Goal: Transaction & Acquisition: Purchase product/service

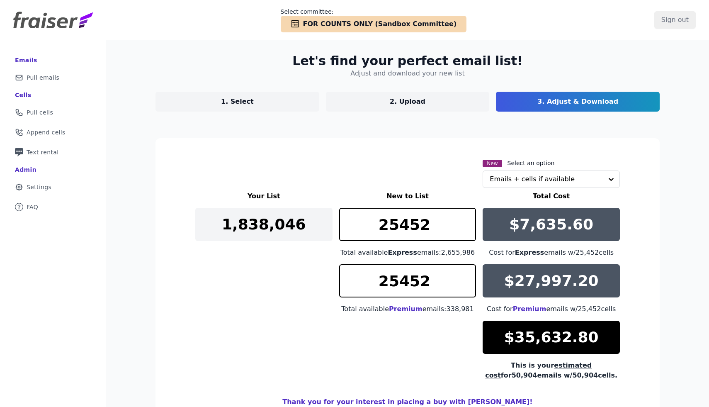
scroll to position [50, 0]
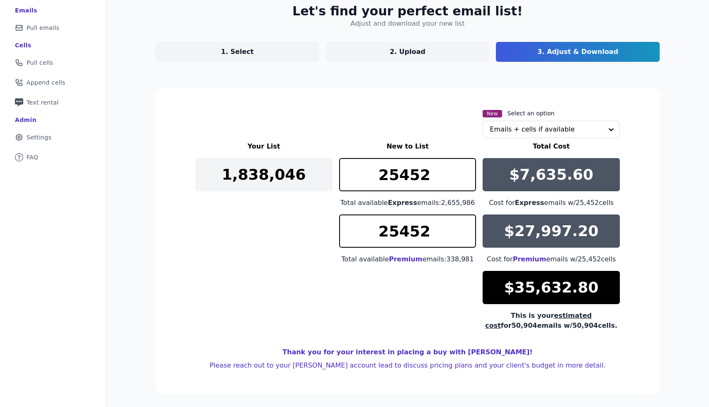
click at [424, 56] on link "2. Upload" at bounding box center [408, 52] width 164 height 20
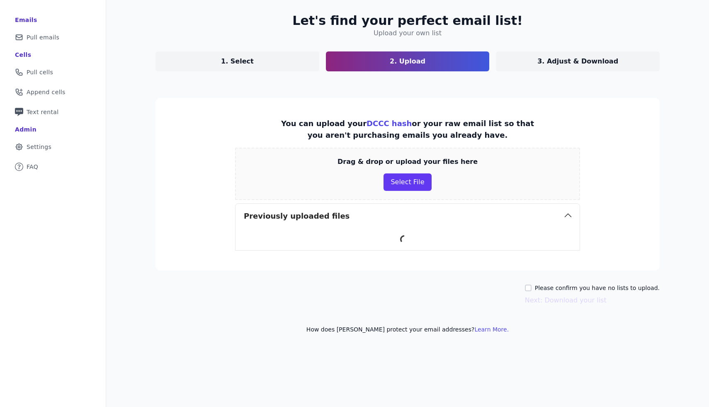
scroll to position [50, 0]
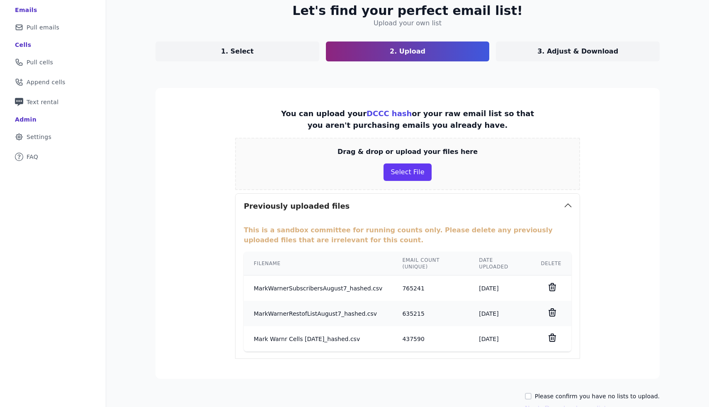
click at [270, 59] on link "1. Select" at bounding box center [238, 51] width 164 height 20
select select "Exclude"
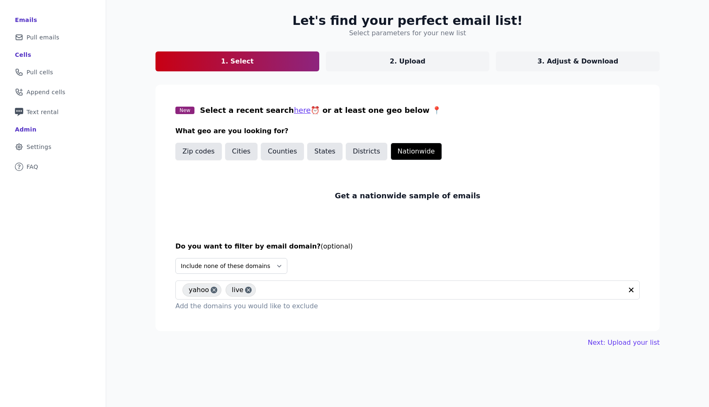
scroll to position [40, 0]
click at [349, 236] on section "New Select a recent search here ⏰ or at least one geo below 📍 What geo are you …" at bounding box center [408, 208] width 504 height 246
click at [607, 342] on link "Next: Upload your list" at bounding box center [624, 343] width 72 height 10
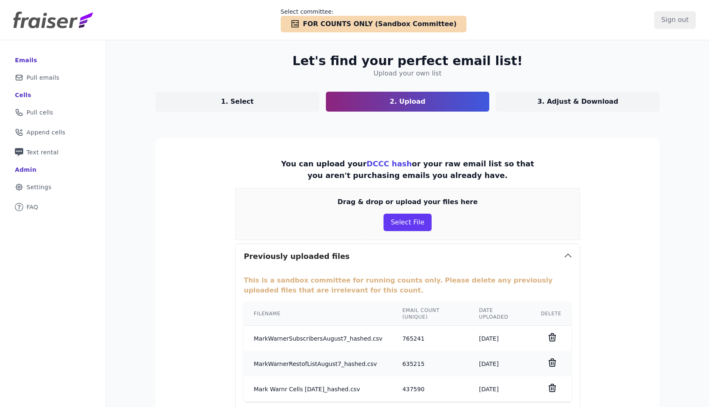
scroll to position [98, 0]
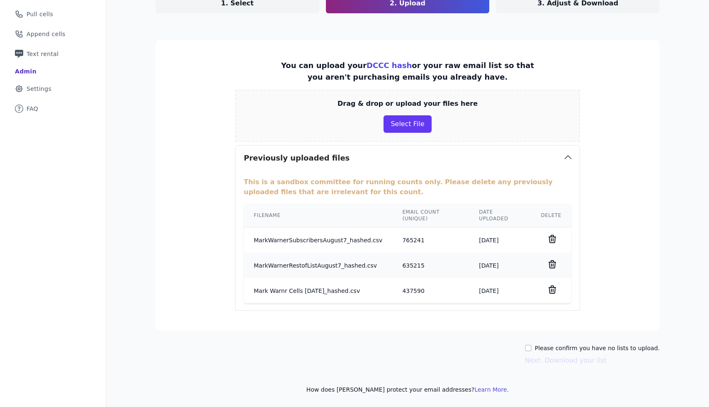
click at [550, 348] on label "Please confirm you have no lists to upload." at bounding box center [597, 348] width 125 height 8
click at [532, 348] on input "Please confirm you have no lists to upload." at bounding box center [528, 348] width 7 height 7
checkbox input "true"
click at [552, 362] on button "Next: Download your list" at bounding box center [566, 360] width 82 height 10
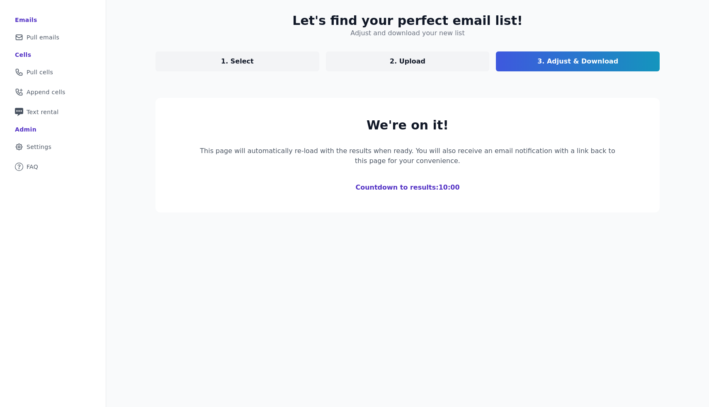
scroll to position [34, 0]
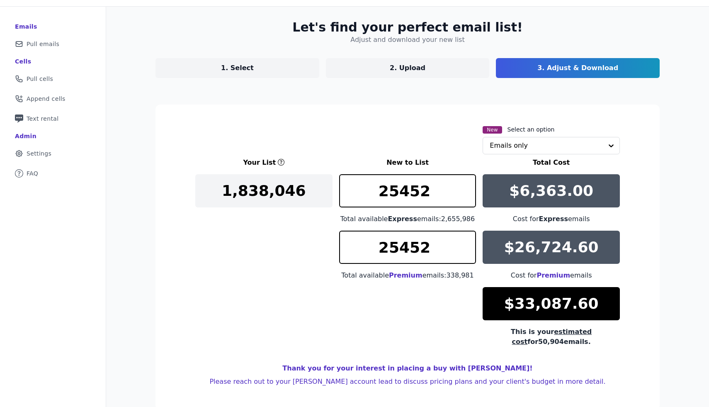
click at [562, 303] on p "$33,087.60" at bounding box center [551, 303] width 95 height 17
drag, startPoint x: 591, startPoint y: 335, endPoint x: 611, endPoint y: 334, distance: 20.4
click at [611, 334] on div "This is your estimated cost for 50,904 emails." at bounding box center [551, 337] width 137 height 20
click at [525, 144] on input "text" at bounding box center [546, 145] width 113 height 17
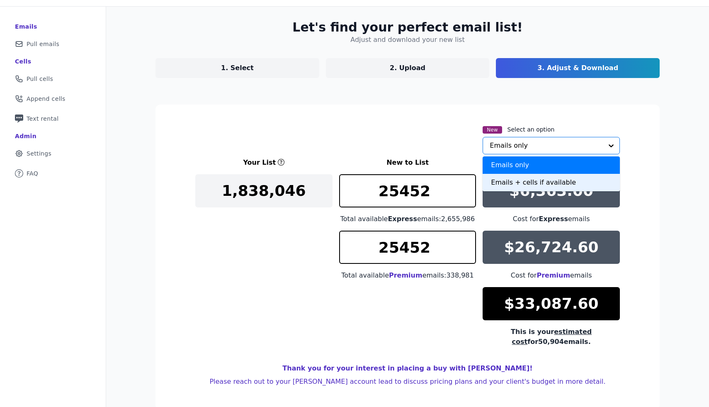
click at [518, 181] on div "Emails + cells if available" at bounding box center [551, 182] width 137 height 17
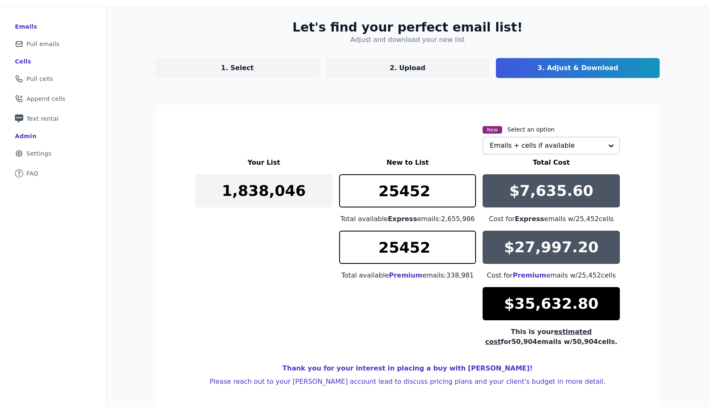
click at [562, 333] on span "estimated cost" at bounding box center [538, 337] width 107 height 18
drag, startPoint x: 589, startPoint y: 332, endPoint x: 640, endPoint y: 332, distance: 51.4
click at [640, 332] on section "New Select an option Emails + cells if available Your List New to List Total Co…" at bounding box center [408, 257] width 504 height 305
click at [288, 72] on link "1. Select" at bounding box center [238, 68] width 164 height 20
select select "Exclude"
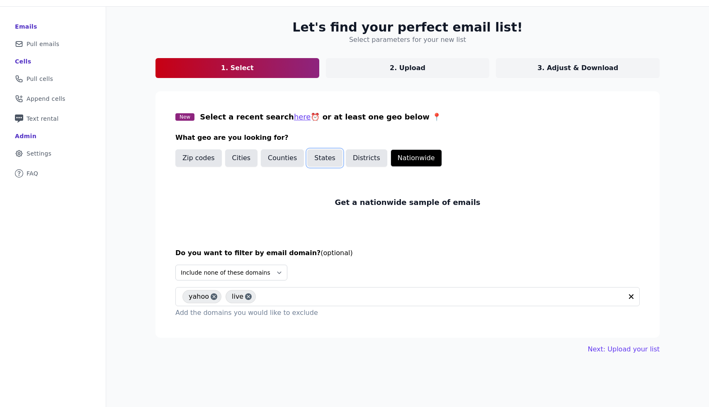
click at [316, 159] on button "States" at bounding box center [324, 157] width 35 height 17
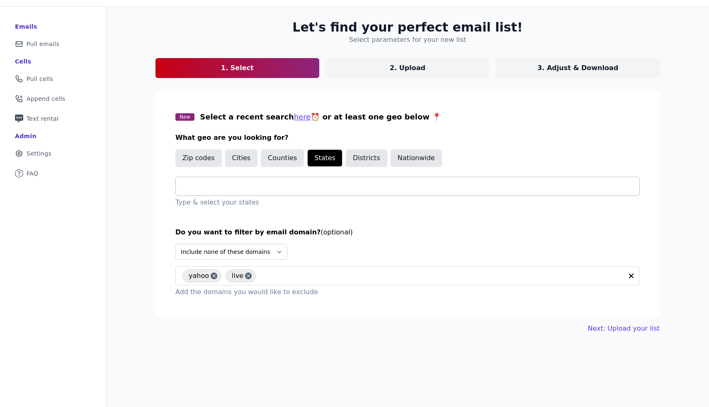
click at [300, 182] on input "text" at bounding box center [410, 186] width 457 height 10
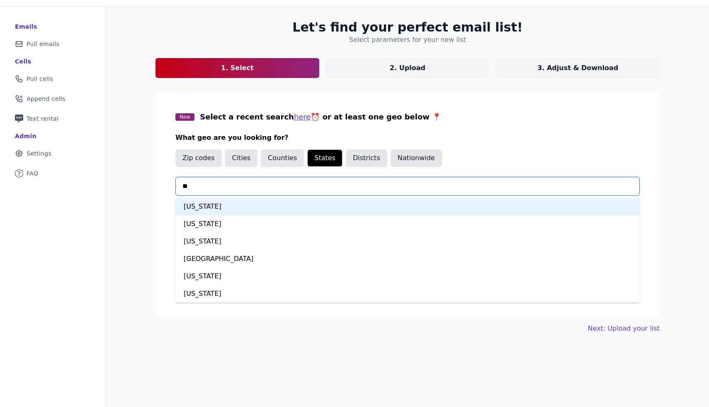
type input "***"
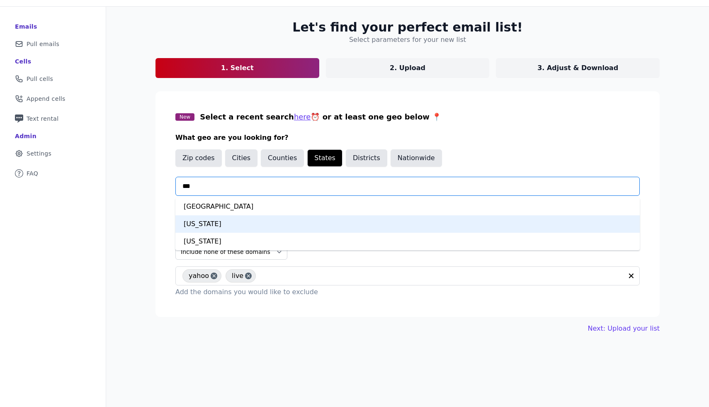
click at [290, 224] on div "[US_STATE]" at bounding box center [407, 223] width 464 height 17
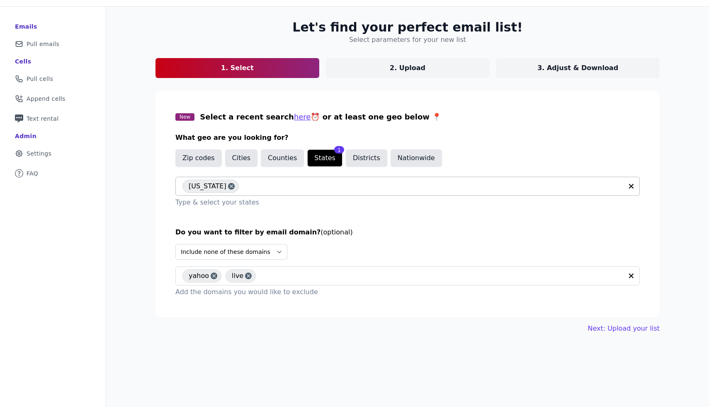
click at [618, 320] on div "Let's find your perfect email list! Select parameters for your new list 1. Sele…" at bounding box center [407, 177] width 531 height 340
click at [621, 330] on link "Next: Upload your list" at bounding box center [624, 328] width 72 height 10
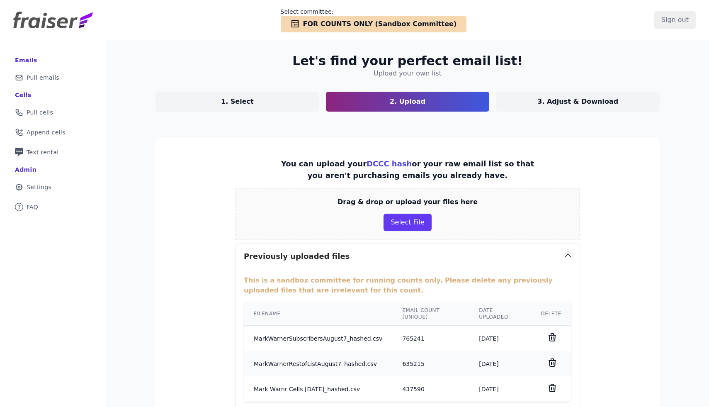
scroll to position [98, 0]
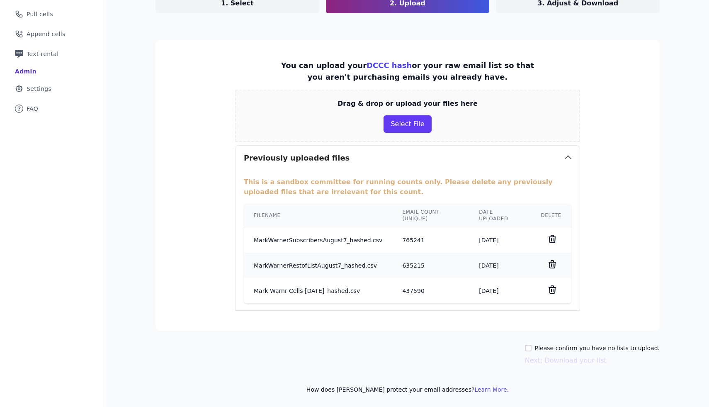
click at [575, 347] on label "Please confirm you have no lists to upload." at bounding box center [597, 348] width 125 height 8
click at [532, 347] on input "Please confirm you have no lists to upload." at bounding box center [528, 348] width 7 height 7
checkbox input "true"
click at [575, 359] on button "Next: Download your list" at bounding box center [566, 360] width 82 height 10
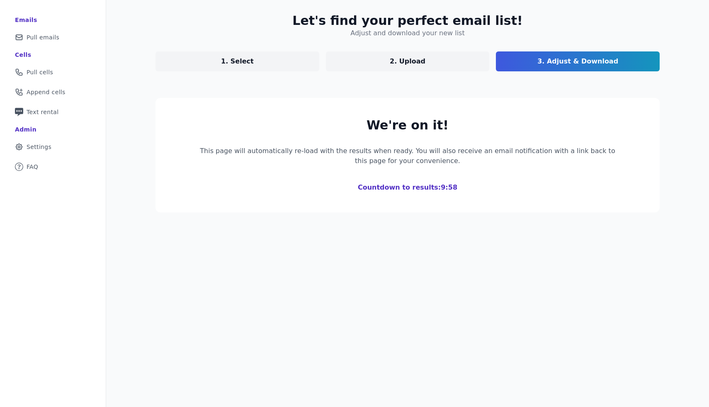
scroll to position [98, 0]
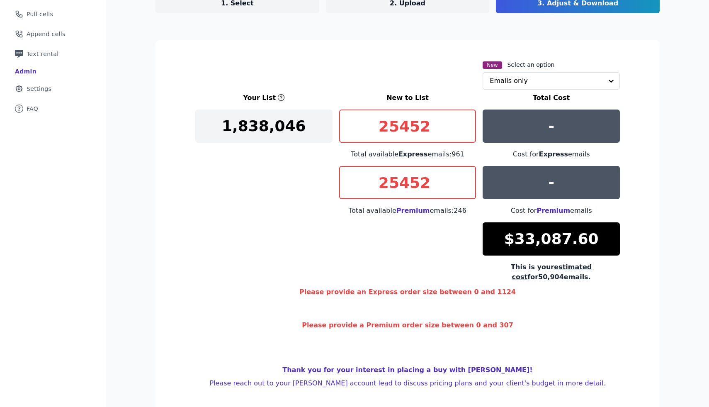
click at [399, 214] on span "Premium" at bounding box center [413, 211] width 34 height 8
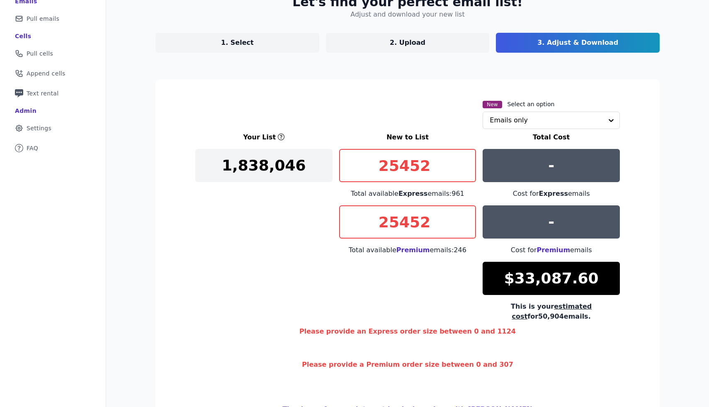
scroll to position [56, 0]
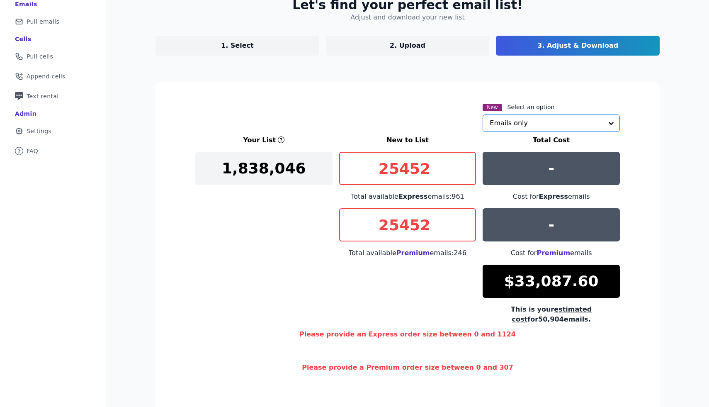
click at [542, 123] on input "text" at bounding box center [546, 123] width 113 height 17
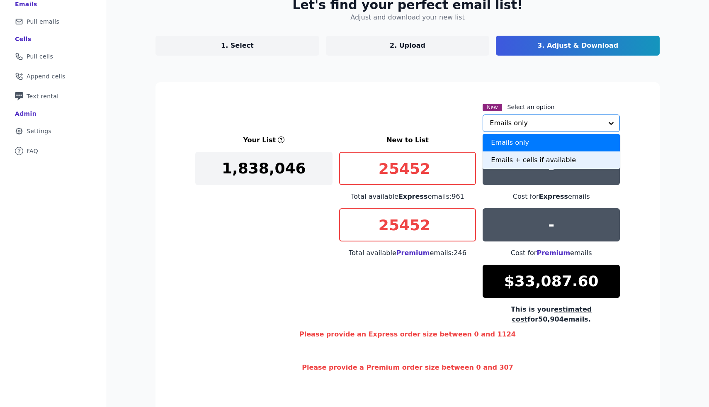
click at [533, 156] on div "Emails + cells if available" at bounding box center [551, 159] width 137 height 17
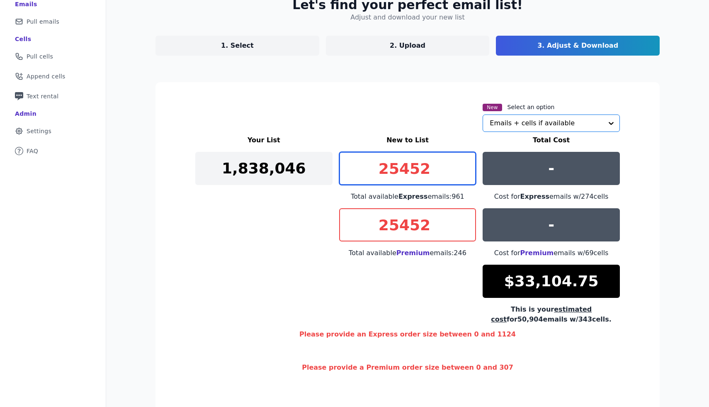
click at [430, 167] on input "25452" at bounding box center [407, 168] width 137 height 33
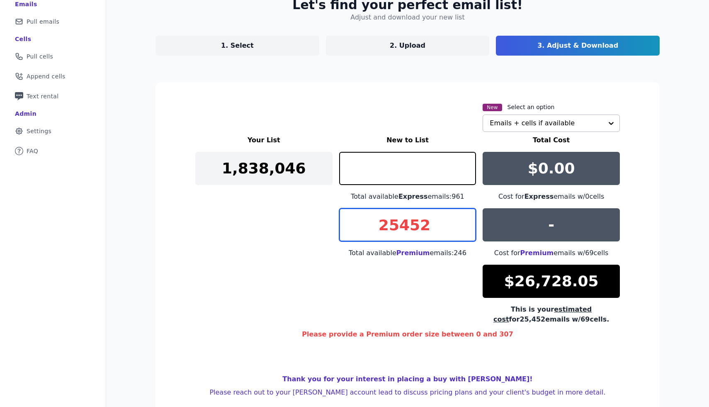
type input "0"
click at [420, 234] on input "25452" at bounding box center [407, 224] width 137 height 33
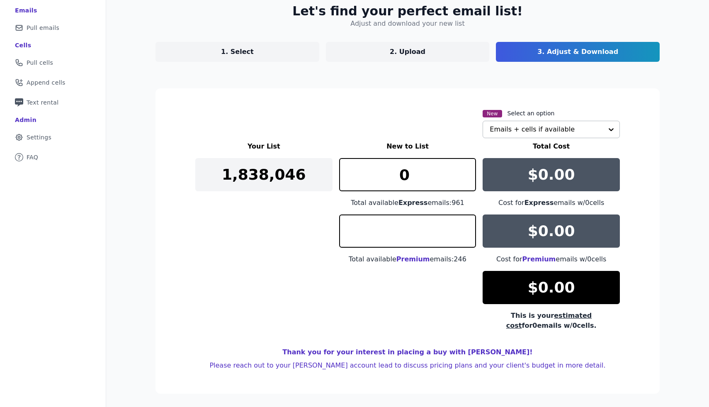
type input "0"
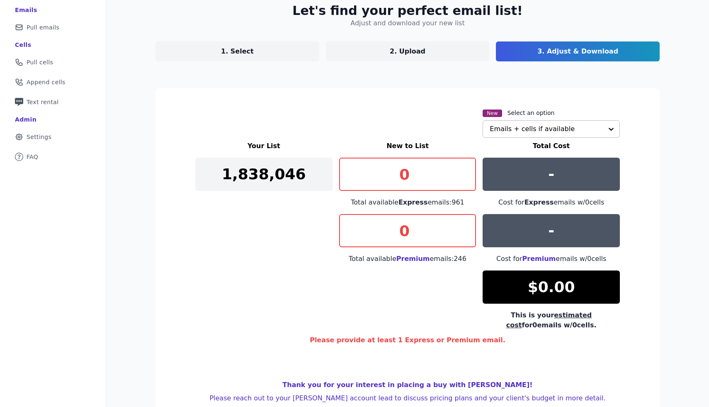
click at [403, 284] on div "Your List New to List Total Cost 1,838,046 0 Total available Express emails: 96…" at bounding box center [407, 235] width 425 height 189
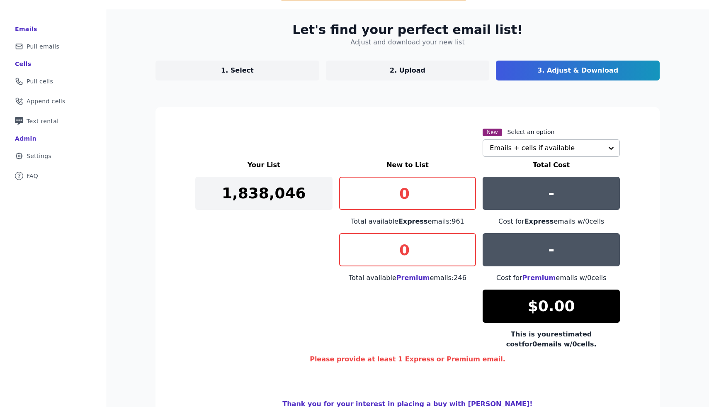
scroll to position [0, 0]
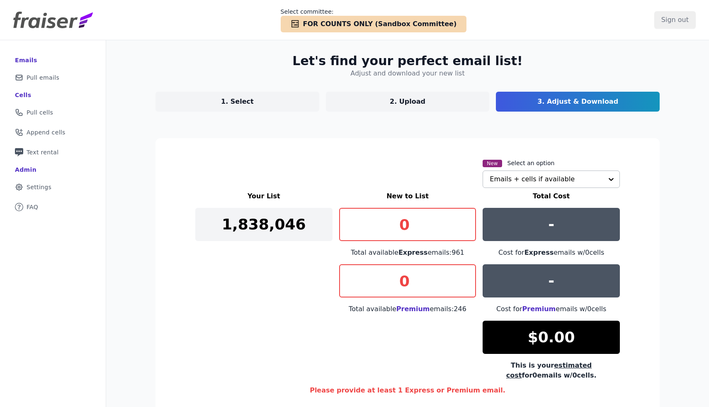
click at [408, 101] on p "2. Upload" at bounding box center [408, 102] width 36 height 10
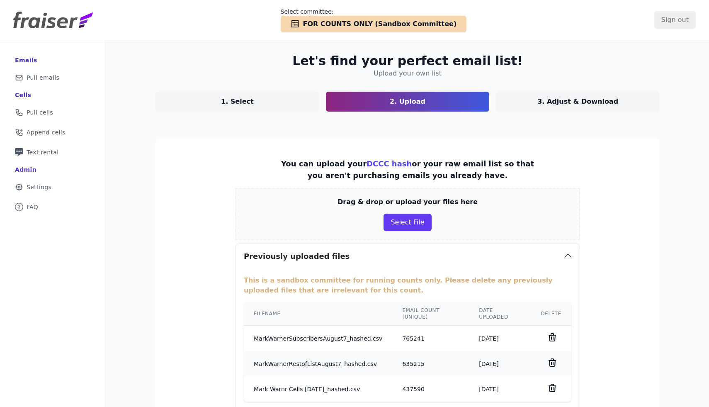
scroll to position [98, 0]
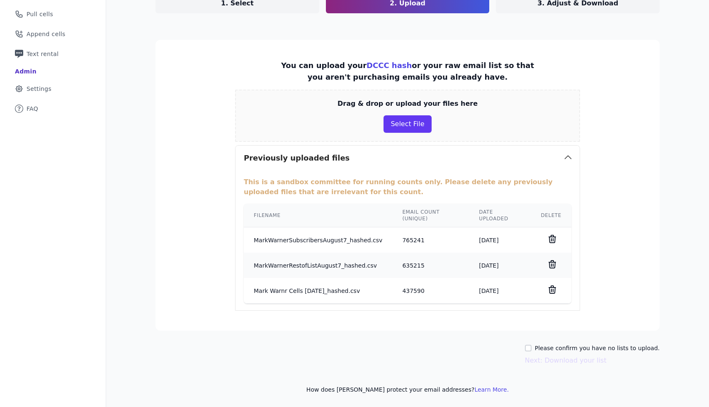
click at [563, 341] on div "Let's find your perfect email list! Upload your own list 1. Select 2. Upload 3.…" at bounding box center [407, 174] width 531 height 465
click at [547, 349] on label "Please confirm you have no lists to upload." at bounding box center [597, 348] width 125 height 8
click at [532, 349] on input "Please confirm you have no lists to upload." at bounding box center [528, 348] width 7 height 7
checkbox input "true"
click at [548, 360] on button "Next: Download your list" at bounding box center [566, 360] width 82 height 10
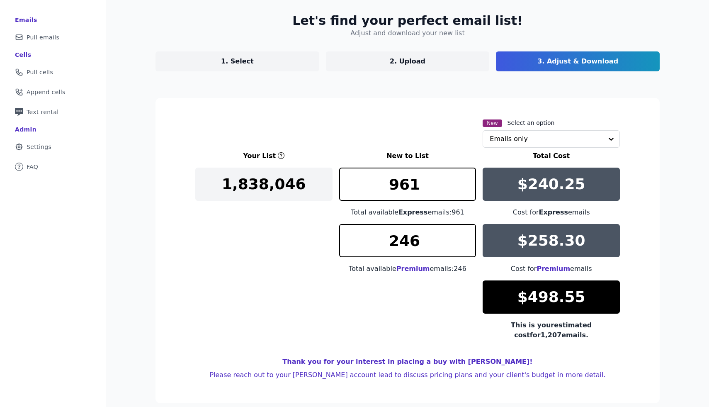
scroll to position [50, 0]
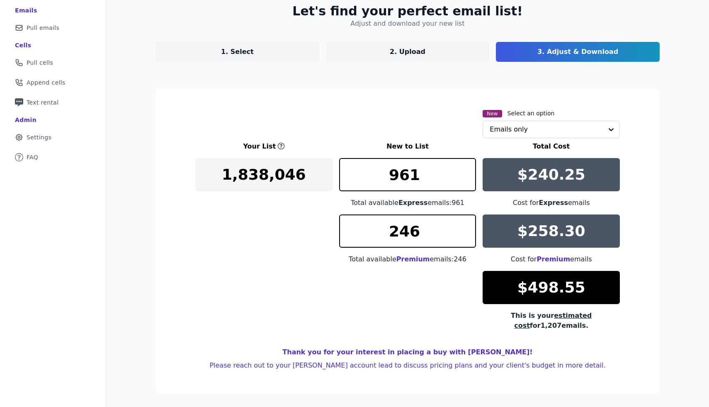
click at [435, 53] on link "2. Upload" at bounding box center [408, 52] width 164 height 20
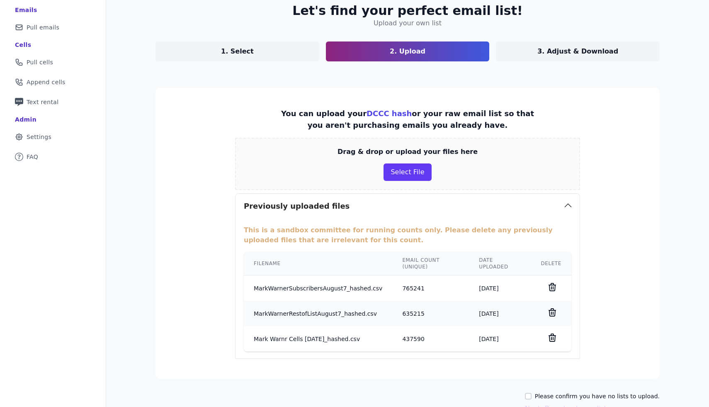
drag, startPoint x: 301, startPoint y: 58, endPoint x: 297, endPoint y: 58, distance: 4.6
click at [297, 58] on link "1. Select" at bounding box center [238, 51] width 164 height 20
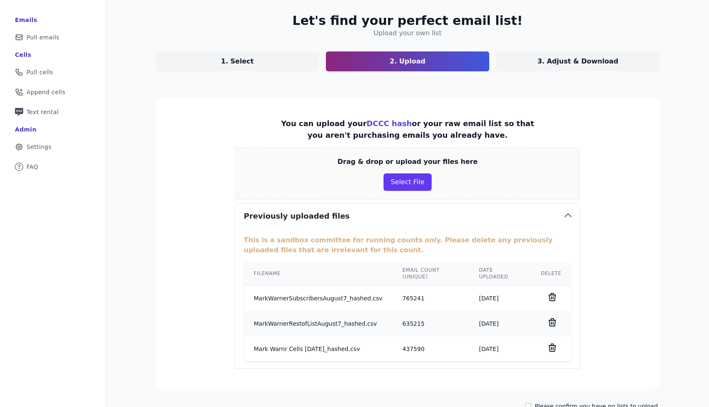
select select "Exclude"
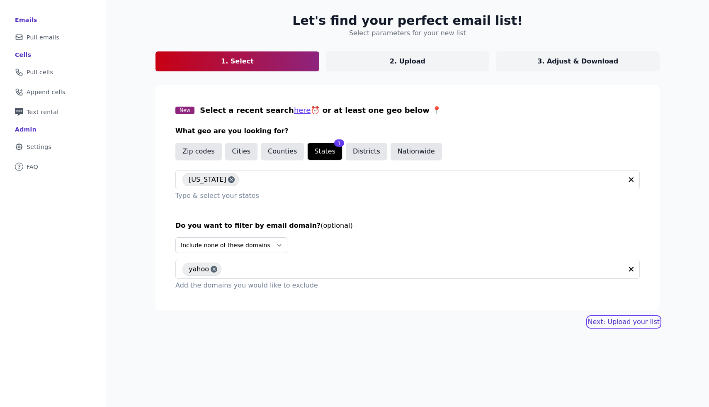
click at [631, 323] on link "Next: Upload your list" at bounding box center [624, 322] width 72 height 10
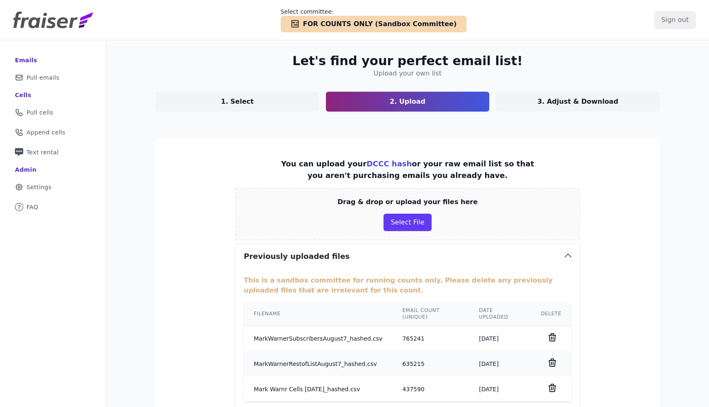
scroll to position [98, 0]
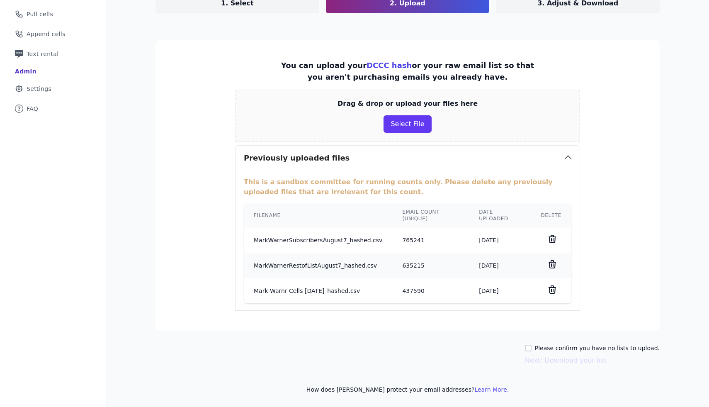
click at [576, 346] on label "Please confirm you have no lists to upload." at bounding box center [597, 348] width 125 height 8
click at [532, 346] on input "Please confirm you have no lists to upload." at bounding box center [528, 348] width 7 height 7
checkbox input "true"
click at [576, 364] on button "Next: Download your list" at bounding box center [566, 360] width 82 height 10
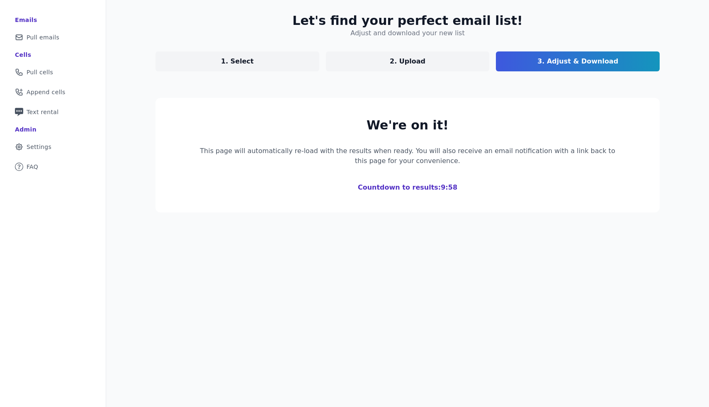
scroll to position [50, 0]
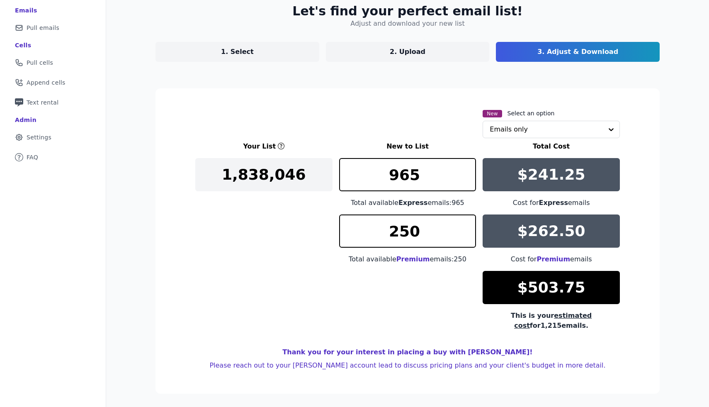
click at [551, 139] on section "New Select an option Emails only Your List New to List Total Cost 1,838,046 965…" at bounding box center [408, 240] width 504 height 305
click at [542, 132] on input "text" at bounding box center [546, 129] width 113 height 17
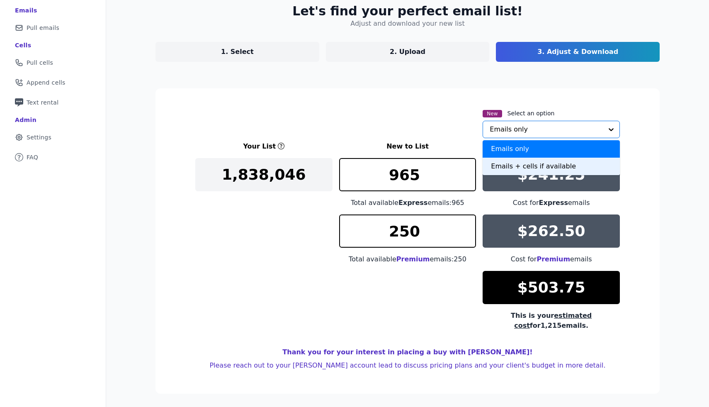
click at [541, 165] on div "Emails + cells if available" at bounding box center [551, 166] width 137 height 17
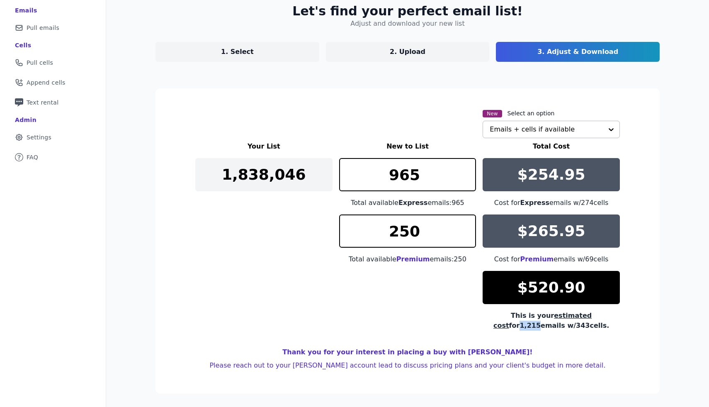
drag, startPoint x: 593, startPoint y: 317, endPoint x: 609, endPoint y: 318, distance: 16.2
click at [609, 318] on div "This is your estimated cost for 1,215 emails w/ 343 cells." at bounding box center [551, 321] width 137 height 20
copy div "1,215"
